Goal: Book appointment/travel/reservation

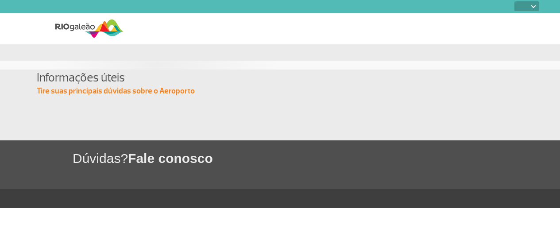
select select
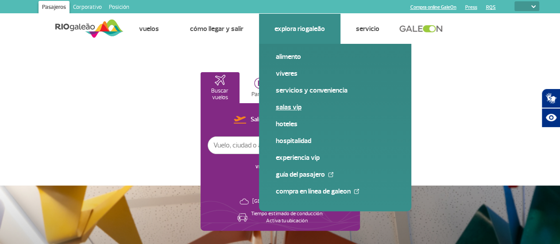
click at [283, 108] on font "Salas VIP" at bounding box center [289, 107] width 26 height 9
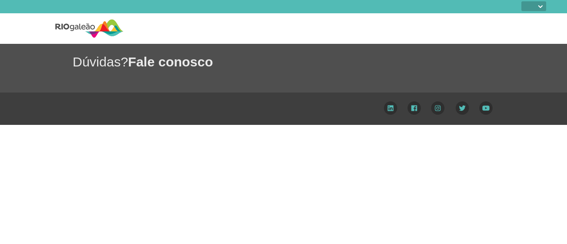
select select
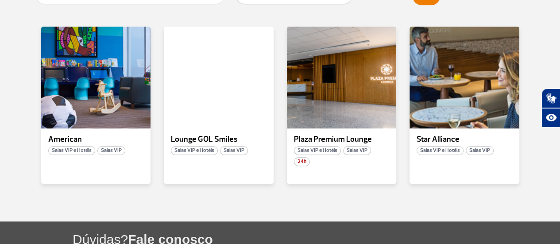
scroll to position [201, 0]
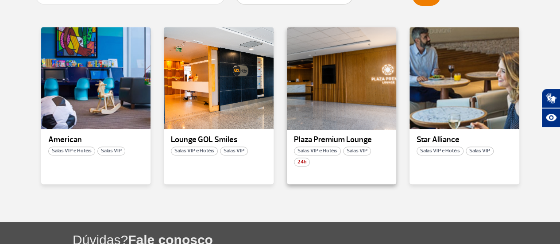
click at [346, 90] on div at bounding box center [342, 78] width 112 height 104
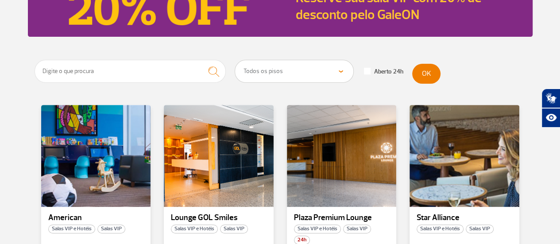
scroll to position [125, 0]
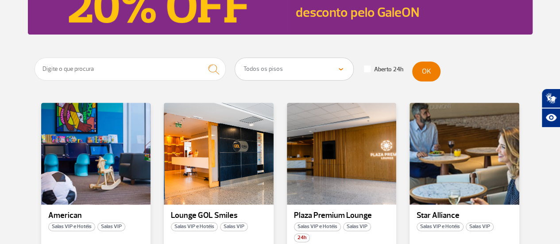
click at [261, 70] on select "Todos os pisos Área Pública (antes do Raio-X) Desembarque Área Pública Desembar…" at bounding box center [294, 69] width 118 height 22
select select "84"
click at [235, 58] on select "Todos os pisos Área Pública (antes do Raio-X) Desembarque Área Pública Desembar…" at bounding box center [294, 69] width 118 height 22
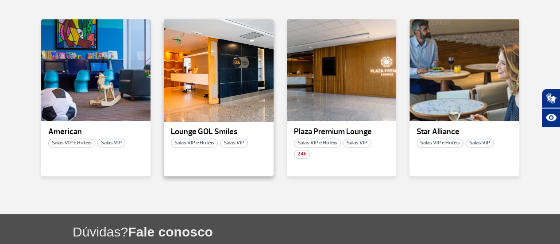
scroll to position [209, 0]
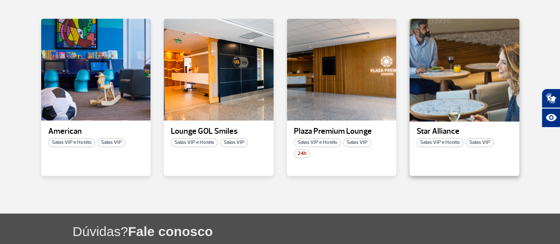
click at [418, 90] on div at bounding box center [465, 70] width 112 height 104
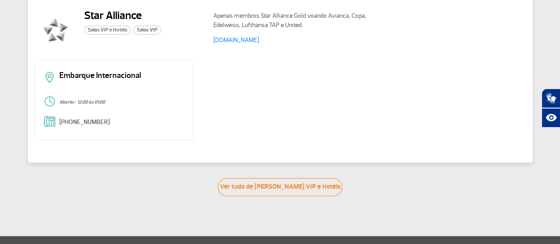
scroll to position [60, 0]
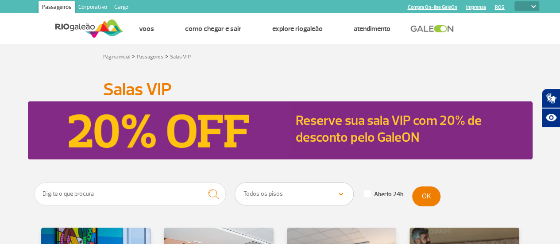
scroll to position [175, 0]
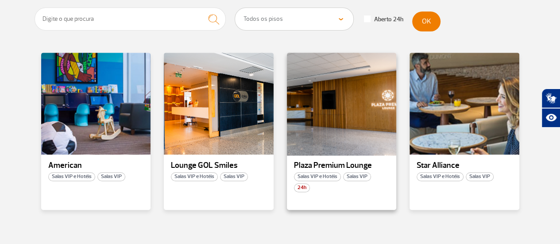
click at [349, 124] on div at bounding box center [342, 104] width 112 height 104
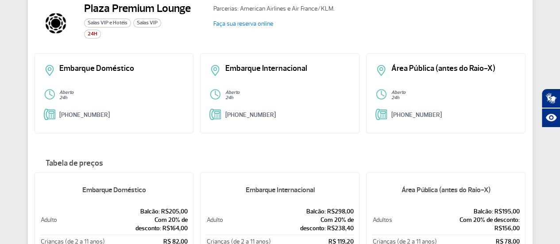
scroll to position [67, 0]
click at [314, 71] on p "Embarque Internacional" at bounding box center [287, 68] width 125 height 8
click at [268, 67] on p "Embarque Internacional" at bounding box center [287, 68] width 125 height 8
click at [239, 25] on link "Faça sua reserva online" at bounding box center [244, 23] width 60 height 8
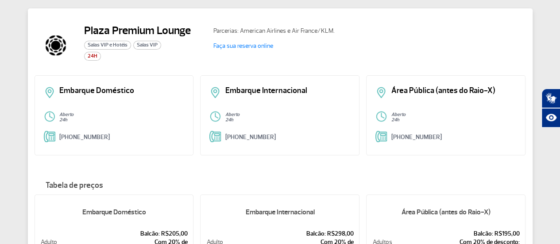
scroll to position [0, 0]
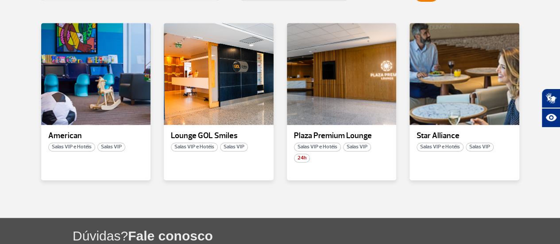
scroll to position [206, 0]
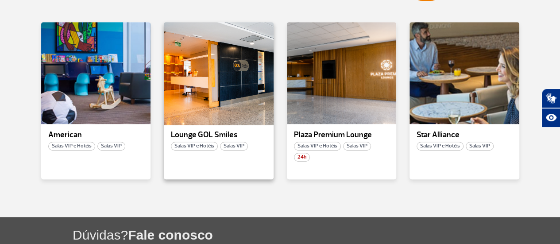
click at [209, 101] on div at bounding box center [219, 73] width 112 height 104
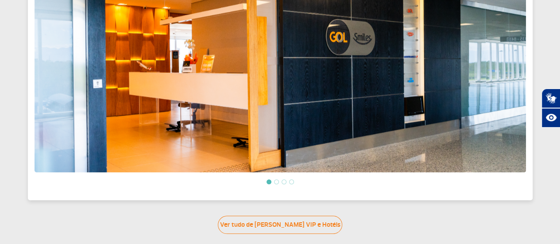
scroll to position [360, 0]
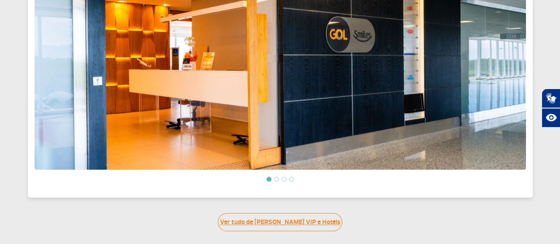
click at [305, 217] on link "Ver tudo de Salas VIP e Hotéis" at bounding box center [280, 222] width 124 height 18
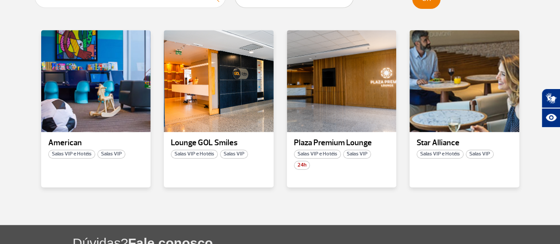
scroll to position [198, 0]
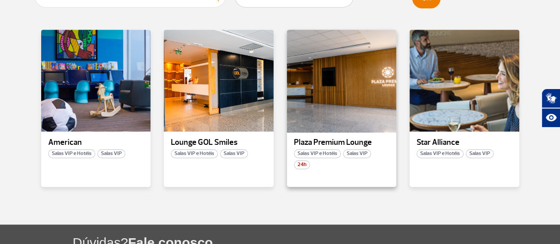
click at [360, 70] on div at bounding box center [342, 81] width 112 height 104
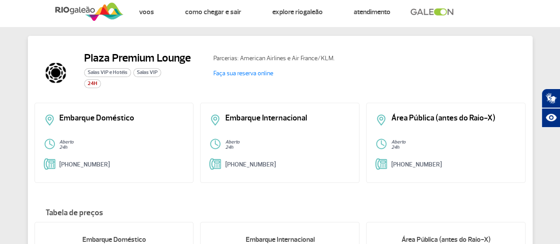
scroll to position [16, 0]
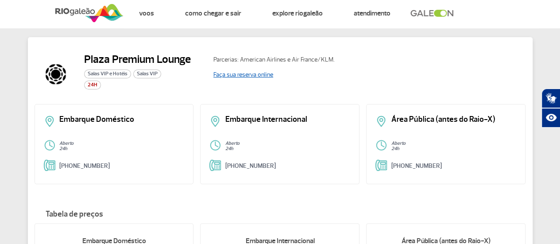
click at [255, 75] on link "Faça sua reserva online" at bounding box center [244, 75] width 60 height 8
